Goal: Task Accomplishment & Management: Use online tool/utility

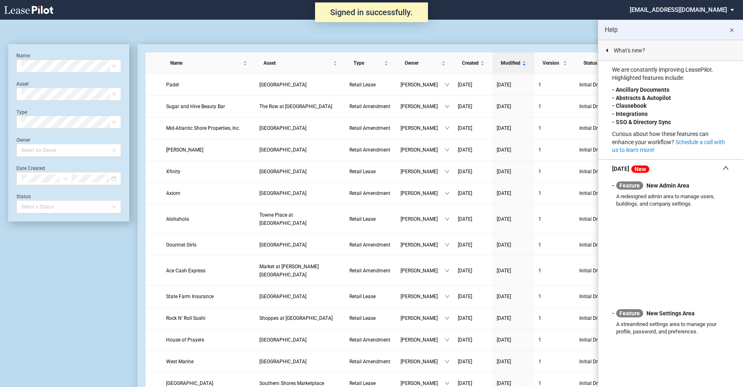
click at [733, 28] on md-icon "close" at bounding box center [732, 30] width 10 height 10
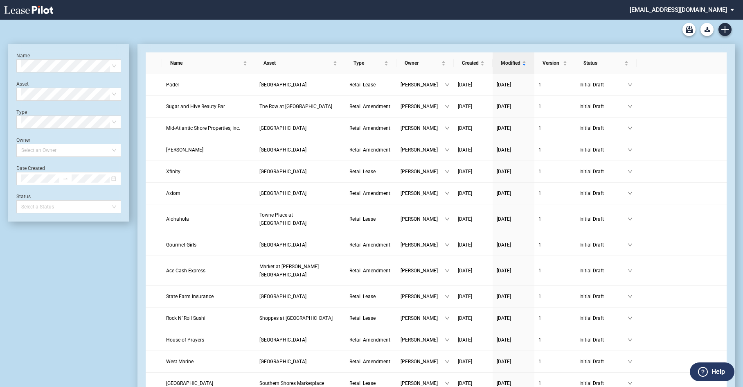
click at [693, 12] on md-select "[EMAIL_ADDRESS][DOMAIN_NAME] Admin Area Settings Sign Out" at bounding box center [685, 9] width 112 height 18
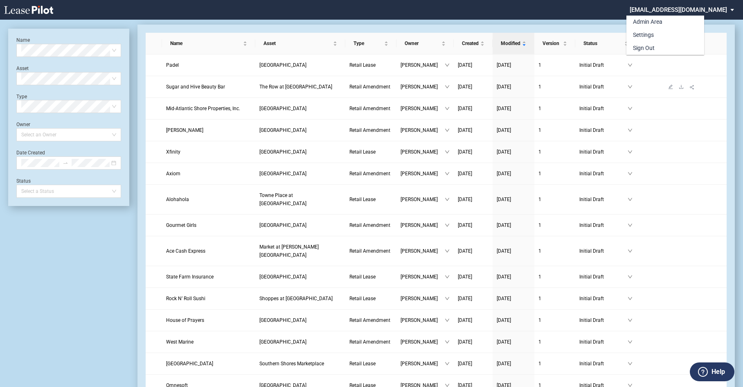
click at [681, 83] on md-backdrop at bounding box center [371, 203] width 743 height 406
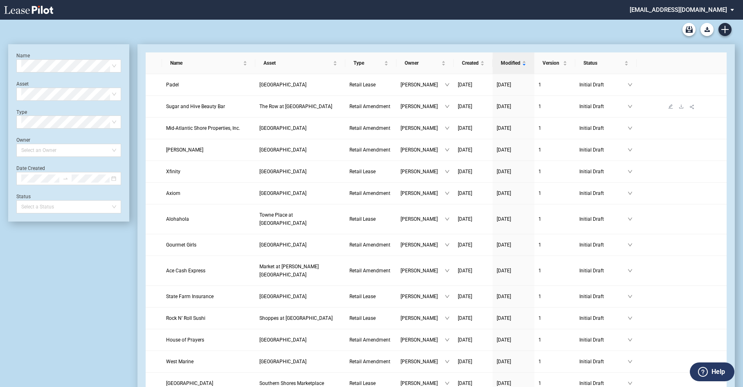
scroll to position [20, 0]
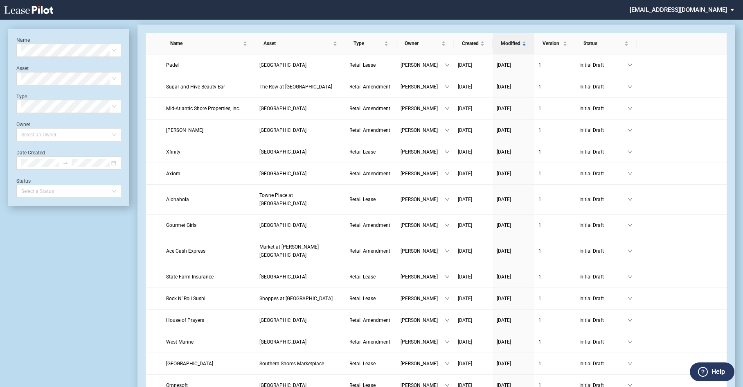
click at [649, 7] on md-select "[EMAIL_ADDRESS][DOMAIN_NAME]" at bounding box center [685, 9] width 112 height 18
click at [698, 93] on md-backdrop at bounding box center [371, 203] width 743 height 406
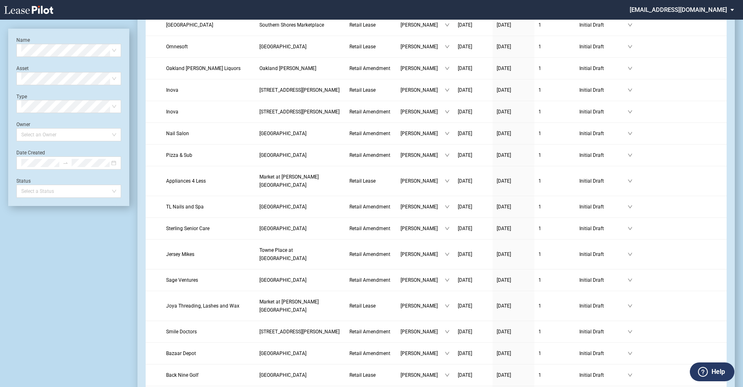
click at [687, 10] on md-select "[EMAIL_ADDRESS][DOMAIN_NAME]" at bounding box center [685, 9] width 112 height 18
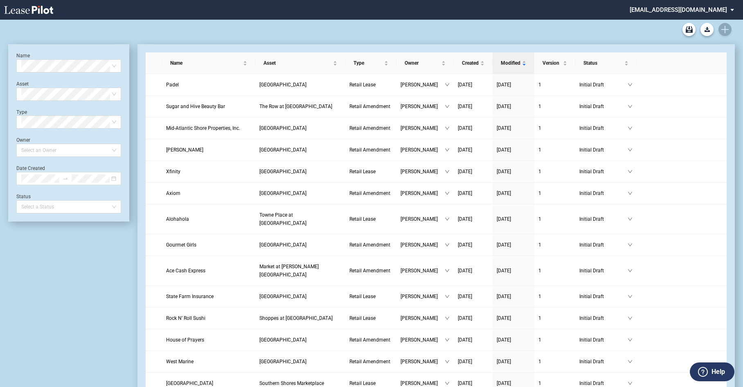
click at [675, 8] on md-select "[EMAIL_ADDRESS][DOMAIN_NAME] Admin Area Settings Sign Out" at bounding box center [685, 9] width 112 height 18
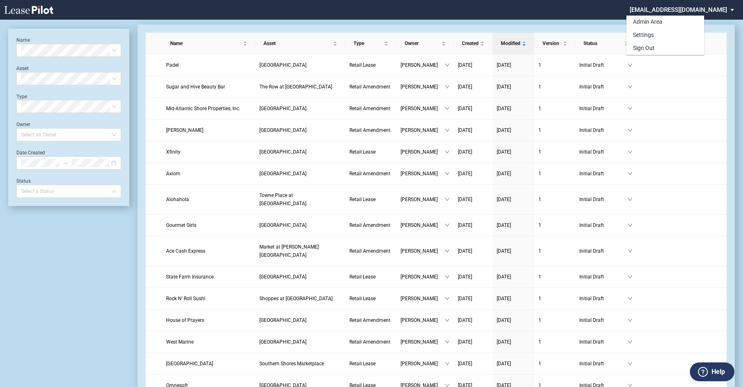
click at [732, 9] on div "Admin Area Settings Sign Out" at bounding box center [687, 29] width 122 height 52
click at [709, 57] on md-backdrop at bounding box center [371, 203] width 743 height 406
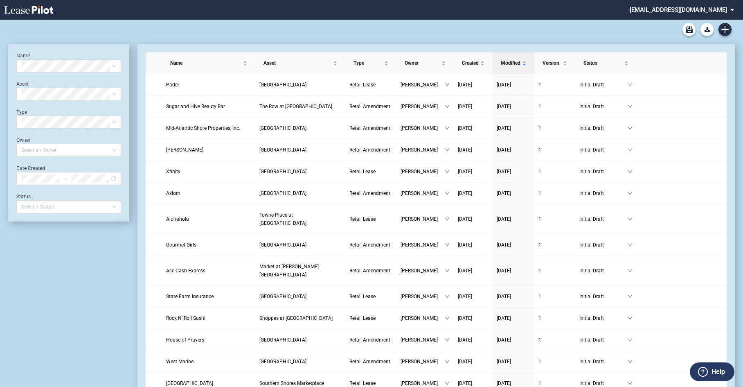
scroll to position [20, 0]
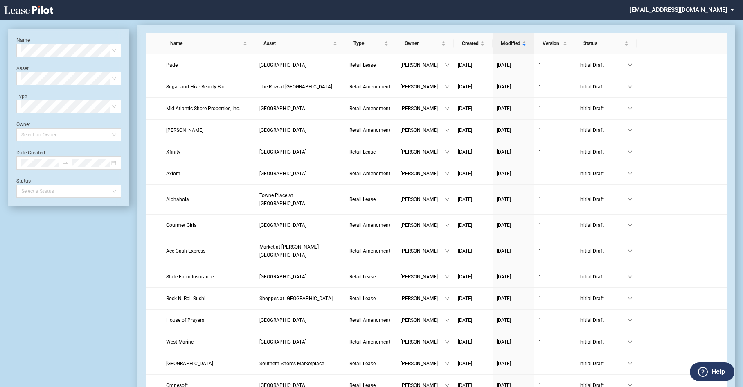
click at [732, 11] on md-select "[EMAIL_ADDRESS][DOMAIN_NAME]" at bounding box center [685, 9] width 112 height 18
click at [579, 8] on md-backdrop at bounding box center [371, 203] width 743 height 406
click at [20, 7] on icon at bounding box center [28, 10] width 49 height 8
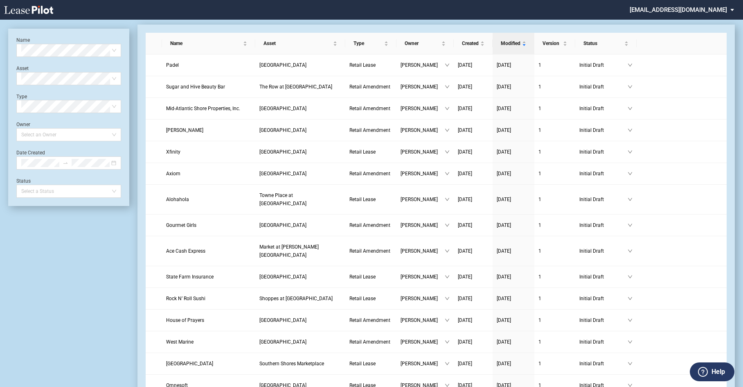
click at [653, 9] on md-select "[EMAIL_ADDRESS][DOMAIN_NAME]" at bounding box center [685, 9] width 112 height 18
click at [641, 18] on div "Admin Area" at bounding box center [638, 22] width 29 height 8
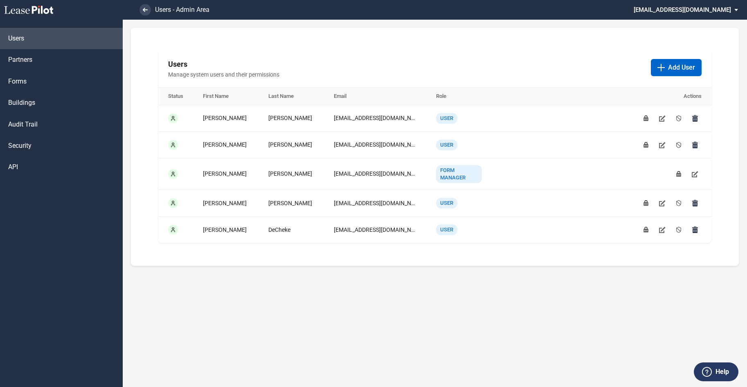
click at [674, 11] on md-select "[EMAIL_ADDRESS][DOMAIN_NAME] Admin Area Settings Sign Out" at bounding box center [689, 9] width 112 height 18
click at [556, 56] on md-backdrop at bounding box center [373, 193] width 747 height 387
click at [33, 80] on link "Forms" at bounding box center [61, 81] width 123 height 21
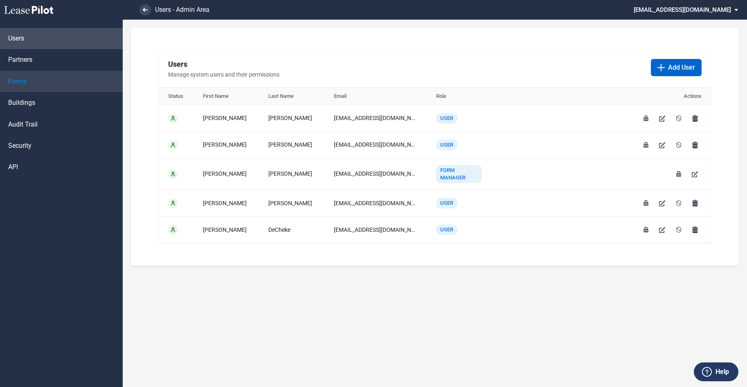
click at [15, 82] on span "Forms" at bounding box center [17, 81] width 18 height 9
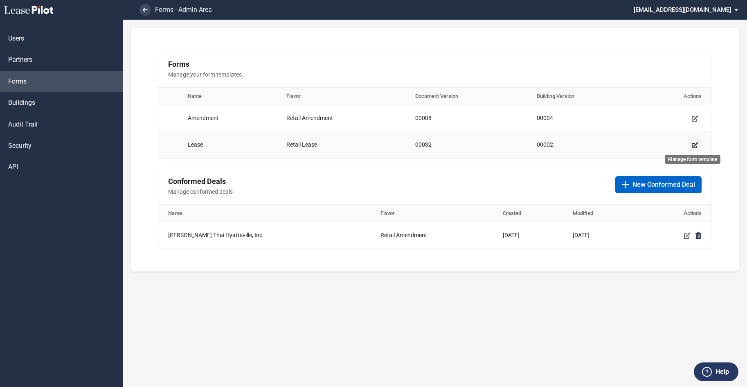
click at [697, 145] on icon "Manage form template" at bounding box center [695, 145] width 7 height 7
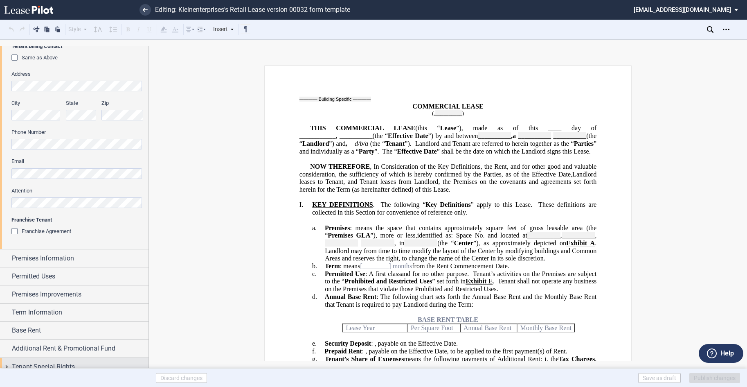
scroll to position [412, 0]
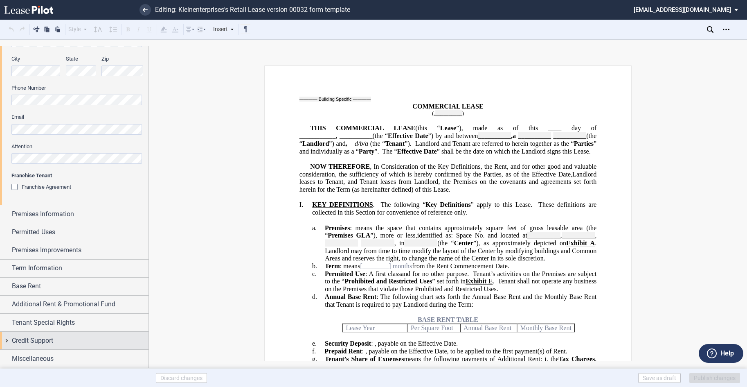
click at [45, 335] on div "Credit Support" at bounding box center [74, 340] width 149 height 18
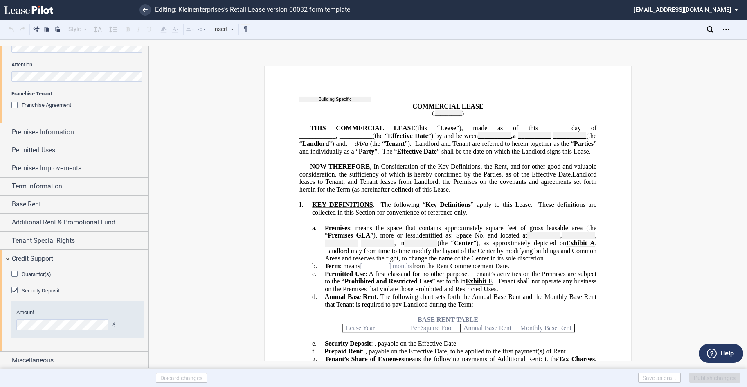
drag, startPoint x: 13, startPoint y: 275, endPoint x: 49, endPoint y: 304, distance: 46.3
click at [13, 275] on div "Guarantor(s)" at bounding box center [15, 274] width 8 height 8
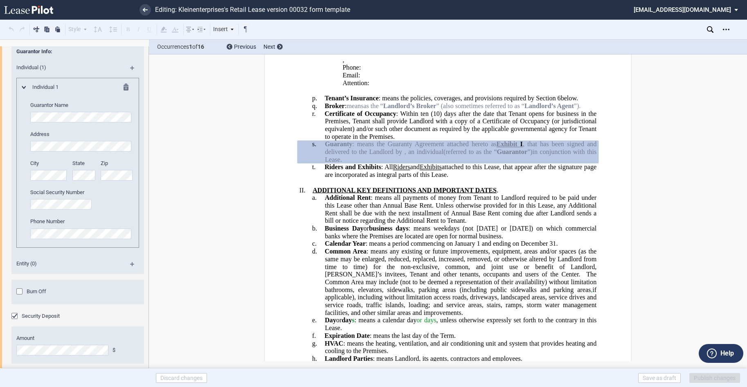
scroll to position [765, 0]
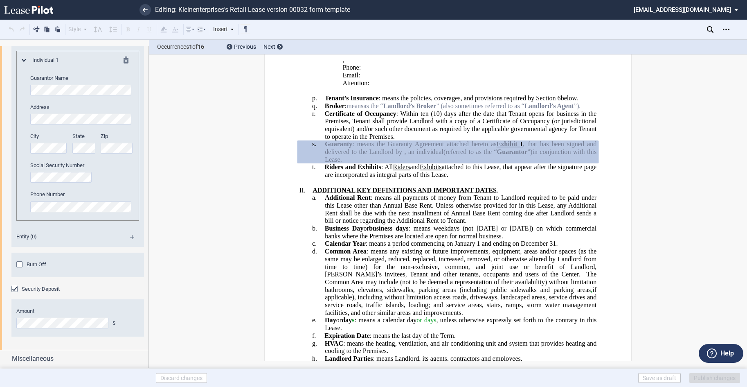
click at [19, 265] on div "Burn Off" at bounding box center [20, 265] width 8 height 8
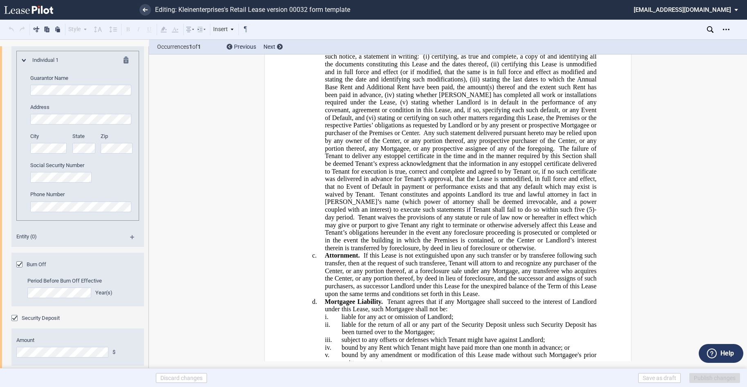
scroll to position [19769, 0]
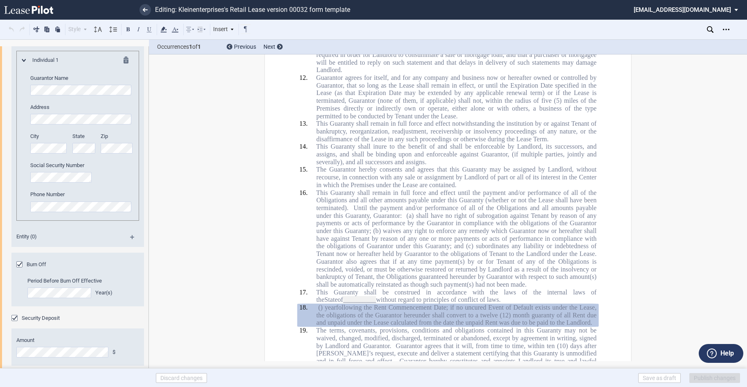
click at [385, 311] on span "(12) month guaranty of all Rent due and unpaid under the Lease calculated from …" at bounding box center [457, 318] width 282 height 15
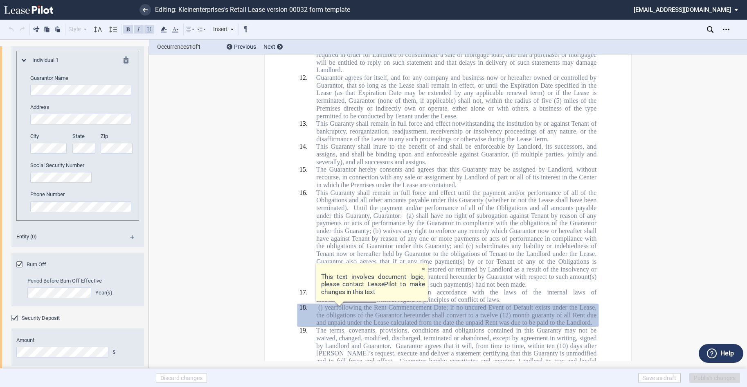
click at [407, 303] on span "following the Rent Commencement Date; if no uncured Event of Default exists und…" at bounding box center [457, 310] width 282 height 15
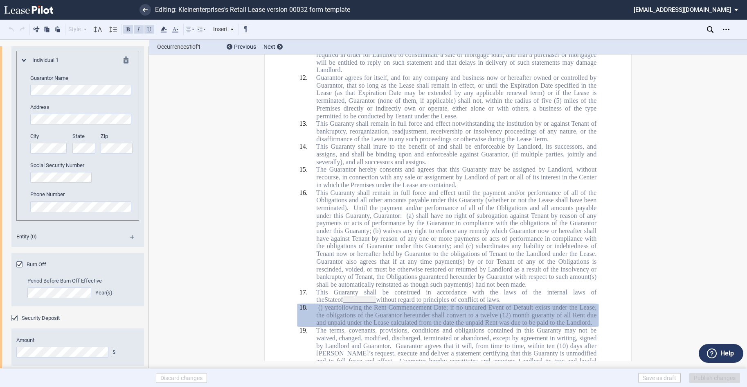
click at [354, 303] on p "18. ﻿ ﻿ ( ﻿ ﻿ ) year s following the Rent Commencement Date; if no uncured Even…" at bounding box center [456, 314] width 280 height 23
click at [371, 311] on span "(12) month guaranty of all Rent due and unpaid under the Lease calculated from …" at bounding box center [457, 318] width 282 height 15
